Goal: Task Accomplishment & Management: Use online tool/utility

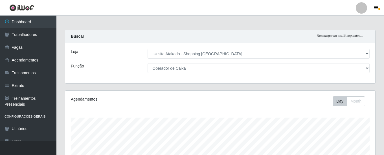
select select "424"
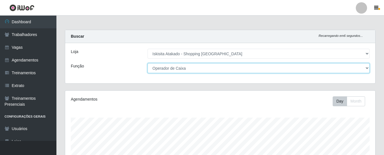
click at [367, 66] on select "[Selecione...] Auxiliar de Estacionamento Auxiliar de Estacionamento + Auxiliar…" at bounding box center [259, 68] width 222 height 10
click at [148, 63] on select "[Selecione...] Auxiliar de Estacionamento Auxiliar de Estacionamento + Auxiliar…" at bounding box center [259, 68] width 222 height 10
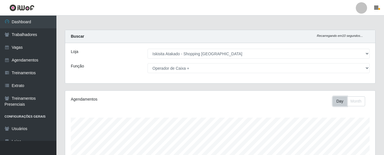
click at [338, 98] on button "Day" at bounding box center [340, 101] width 14 height 10
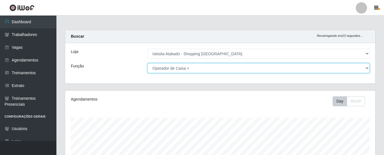
click at [367, 68] on select "[Selecione...] Auxiliar de Estacionamento Auxiliar de Estacionamento + Auxiliar…" at bounding box center [259, 68] width 222 height 10
select select "22"
click at [148, 63] on select "[Selecione...] Auxiliar de Estacionamento Auxiliar de Estacionamento + Auxiliar…" at bounding box center [259, 68] width 222 height 10
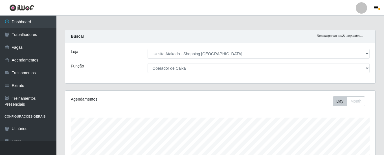
click at [201, 19] on main "Carregando... Buscar Recarregando em 21 segundos... [PERSON_NAME] [Selecione...…" at bounding box center [220, 138] width 328 height 245
click at [376, 8] on icon "button" at bounding box center [377, 7] width 4 height 5
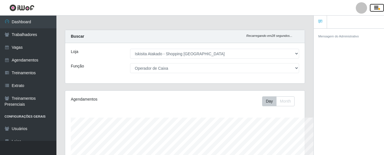
click at [376, 8] on icon "button" at bounding box center [377, 7] width 4 height 5
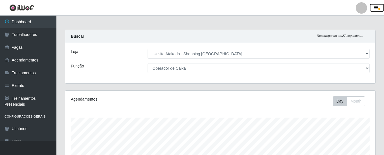
click at [376, 8] on icon "button" at bounding box center [377, 7] width 4 height 5
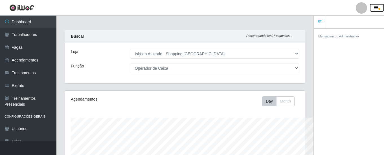
scroll to position [282339, 282216]
click at [376, 8] on icon "button" at bounding box center [377, 7] width 4 height 5
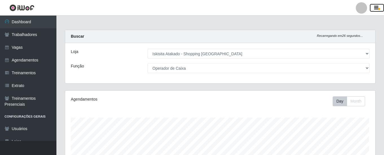
scroll to position [117, 310]
